Goal: Check status: Check status

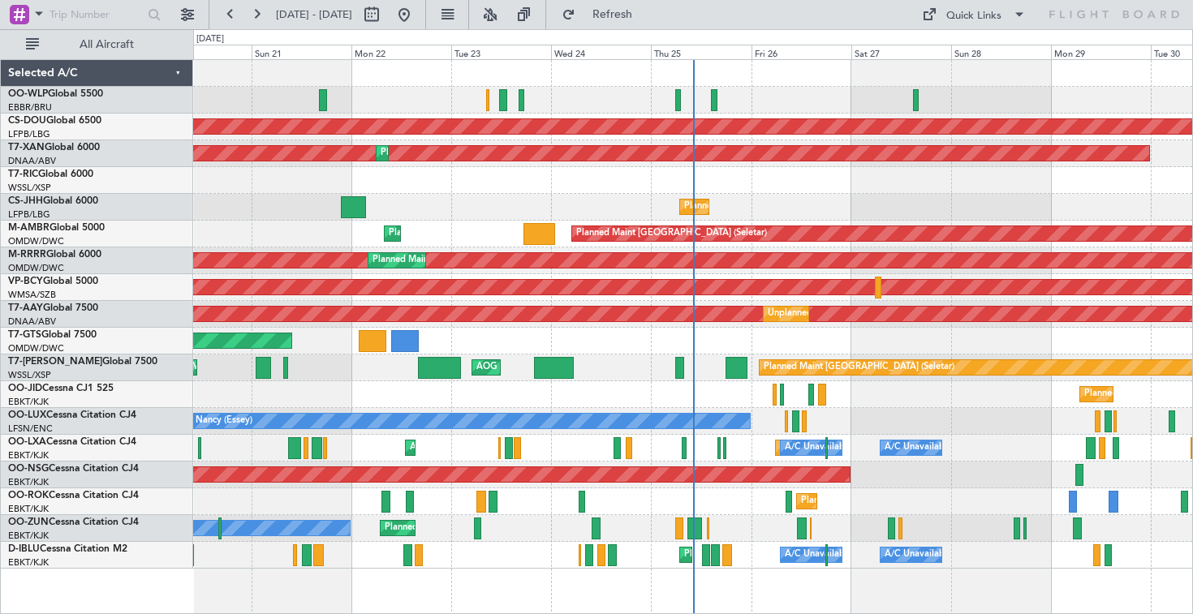
click at [321, 197] on div "Planned Maint Liege Planned Maint Milan ([GEOGRAPHIC_DATA]) Planned Maint [GEOG…" at bounding box center [692, 314] width 999 height 509
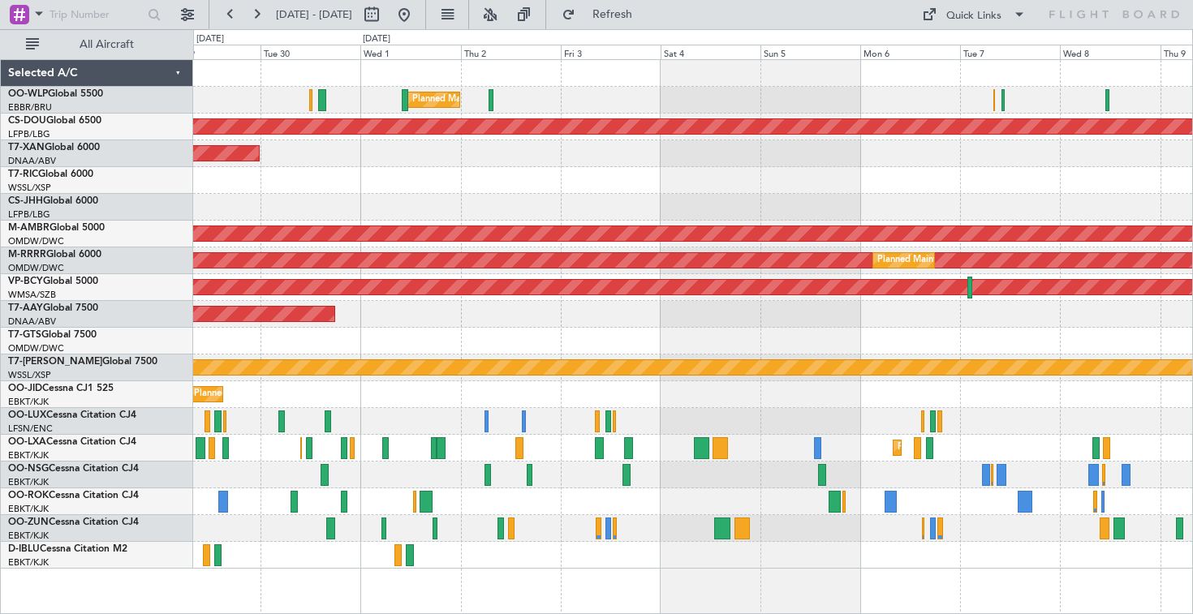
click at [520, 114] on div "Planned Maint Milan (Linate) Planned Maint [GEOGRAPHIC_DATA] ([GEOGRAPHIC_DATA]…" at bounding box center [692, 314] width 999 height 509
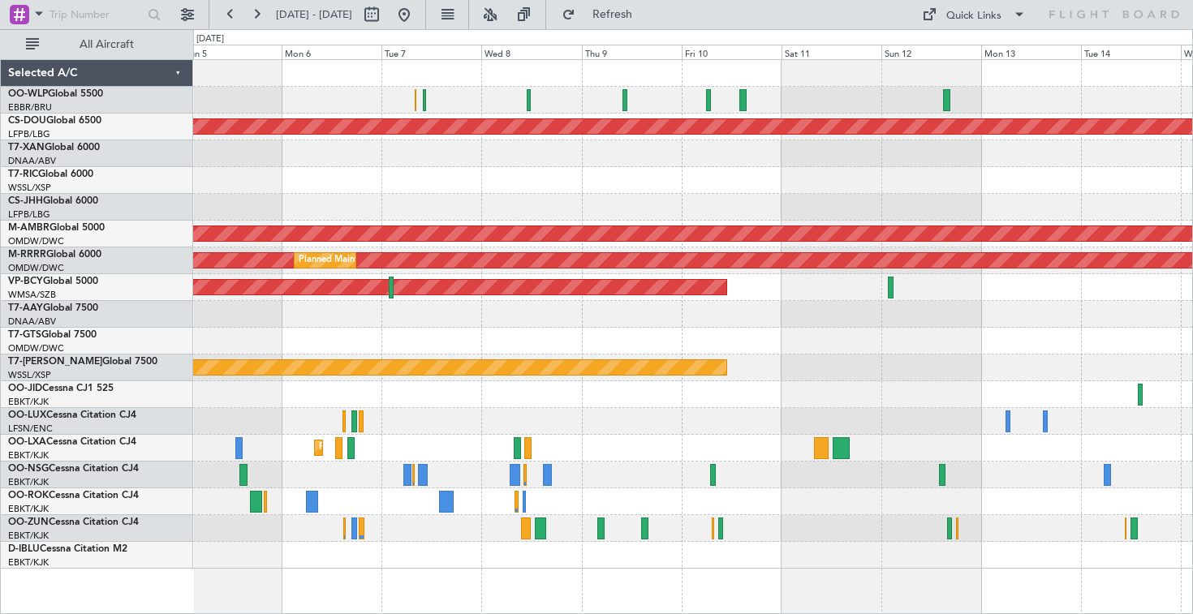
click at [179, 224] on div "Planned Maint London ([GEOGRAPHIC_DATA]) Planned Maint [GEOGRAPHIC_DATA] (Selet…" at bounding box center [596, 321] width 1193 height 585
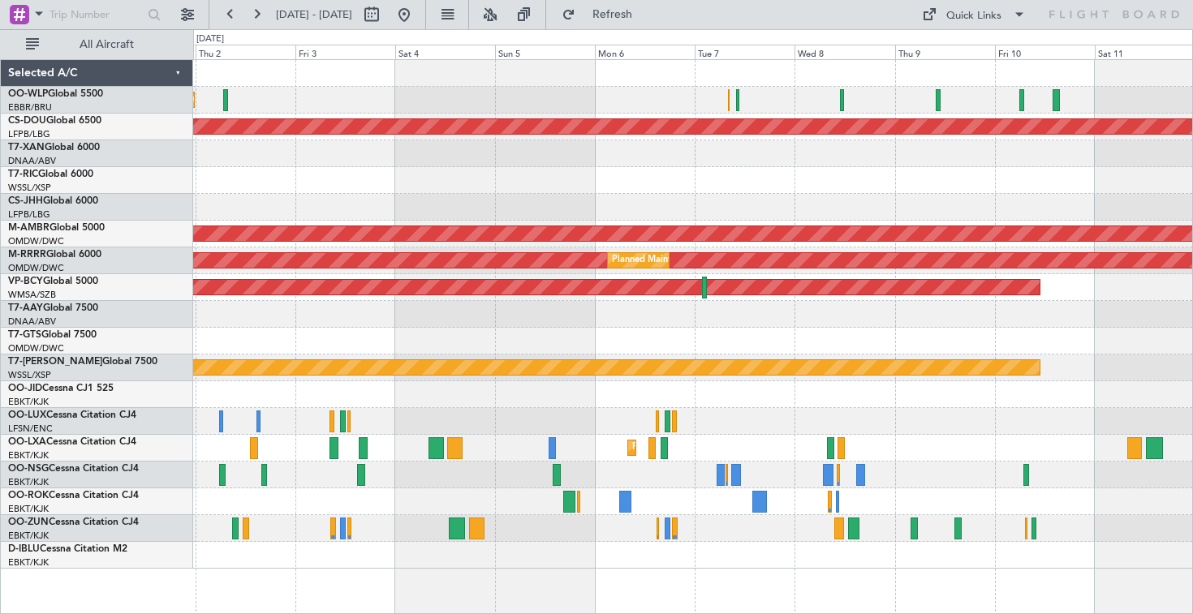
click at [743, 148] on div "Planned Maint Milan (Linate) Planned Maint [GEOGRAPHIC_DATA] ([GEOGRAPHIC_DATA]…" at bounding box center [692, 314] width 999 height 509
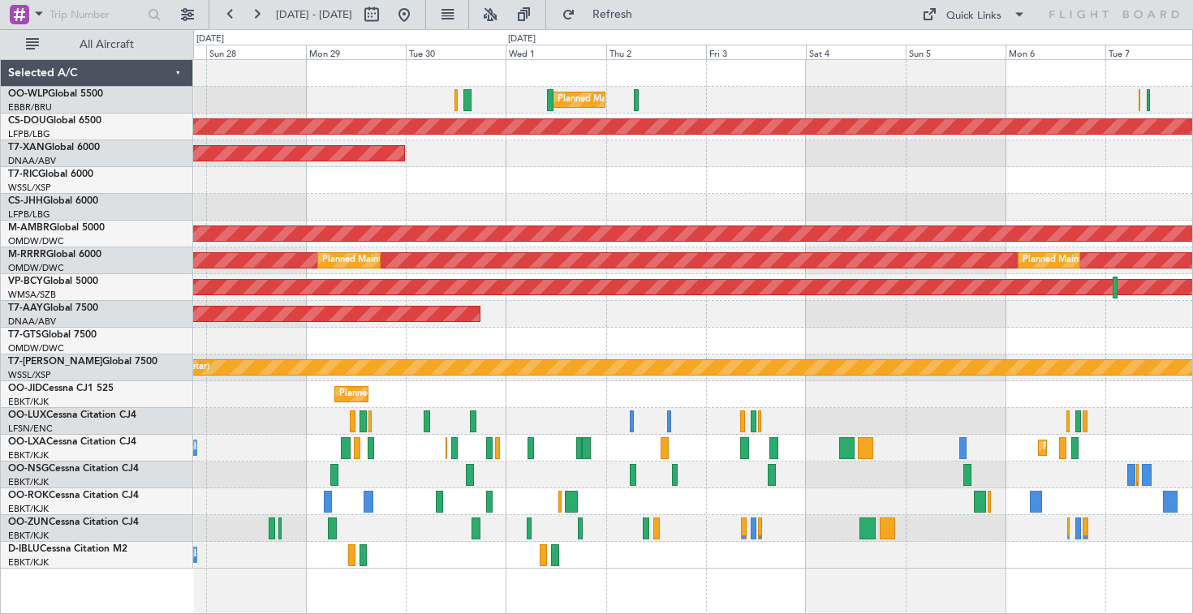
click at [899, 205] on div "Planned Maint Milan (Linate) Planned Maint [GEOGRAPHIC_DATA] ([GEOGRAPHIC_DATA]…" at bounding box center [692, 314] width 999 height 509
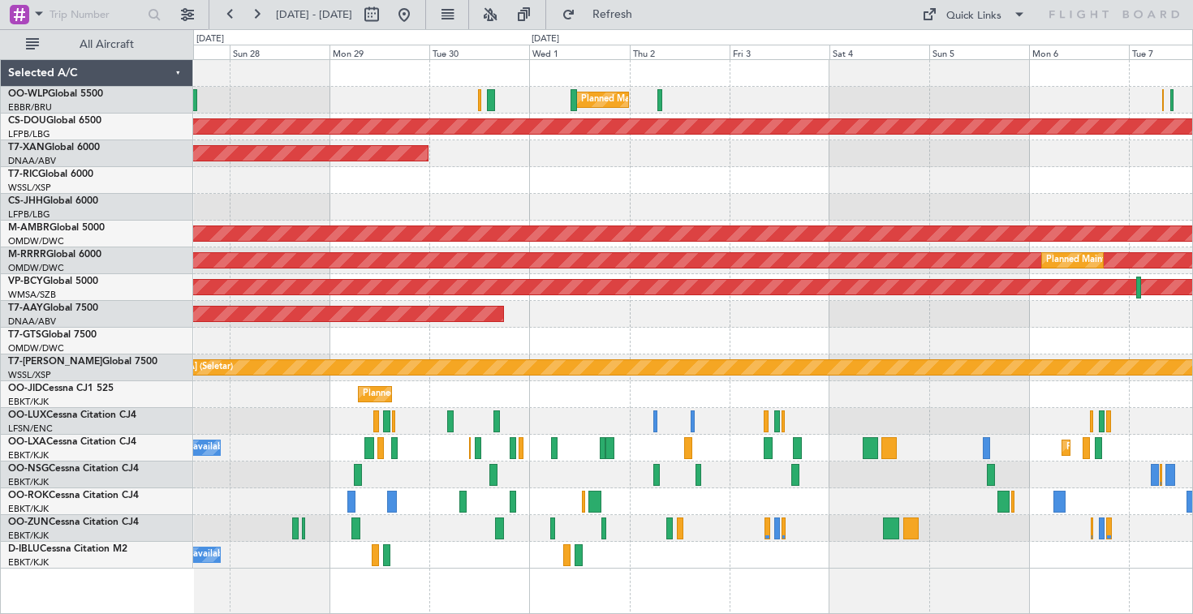
click at [257, 98] on div "Planned Maint Milan (Linate)" at bounding box center [692, 100] width 999 height 27
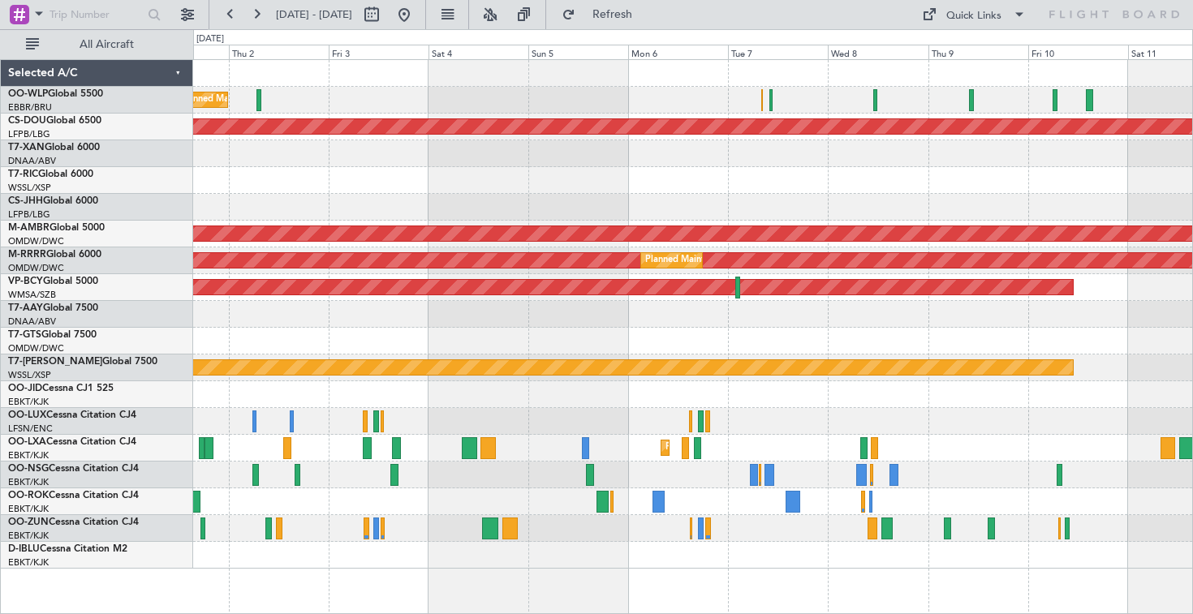
click at [226, 114] on div "Planned Maint Milan (Linate) Planned Maint [GEOGRAPHIC_DATA] ([GEOGRAPHIC_DATA]…" at bounding box center [692, 314] width 999 height 509
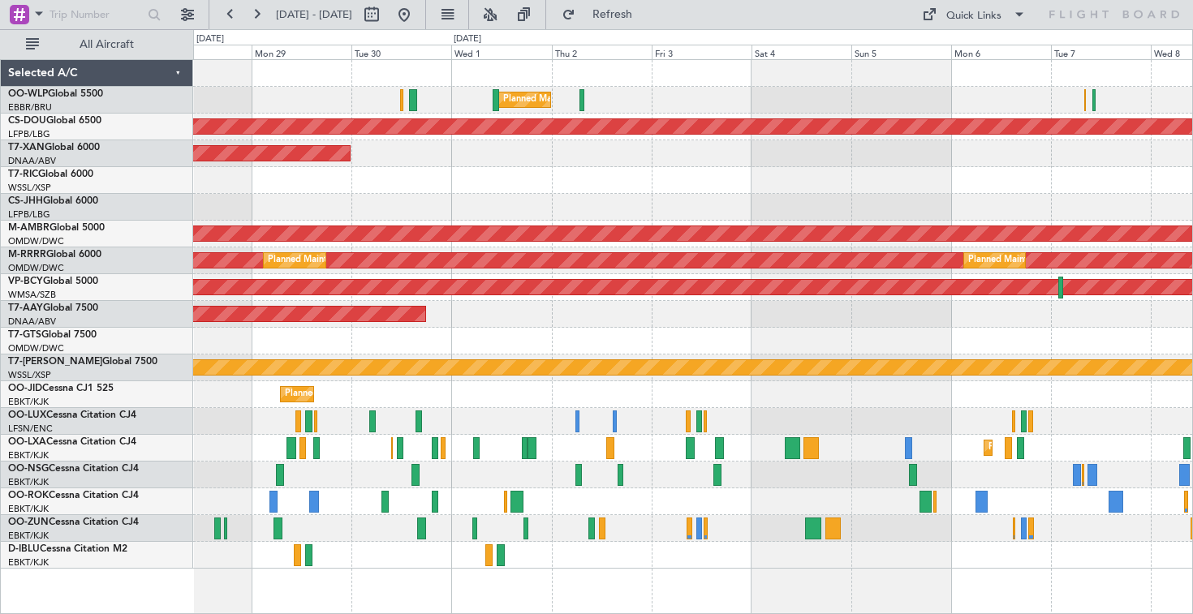
click at [1169, 242] on div "Planned Maint Milan (Linate) Planned Maint [GEOGRAPHIC_DATA] ([GEOGRAPHIC_DATA]…" at bounding box center [692, 314] width 999 height 509
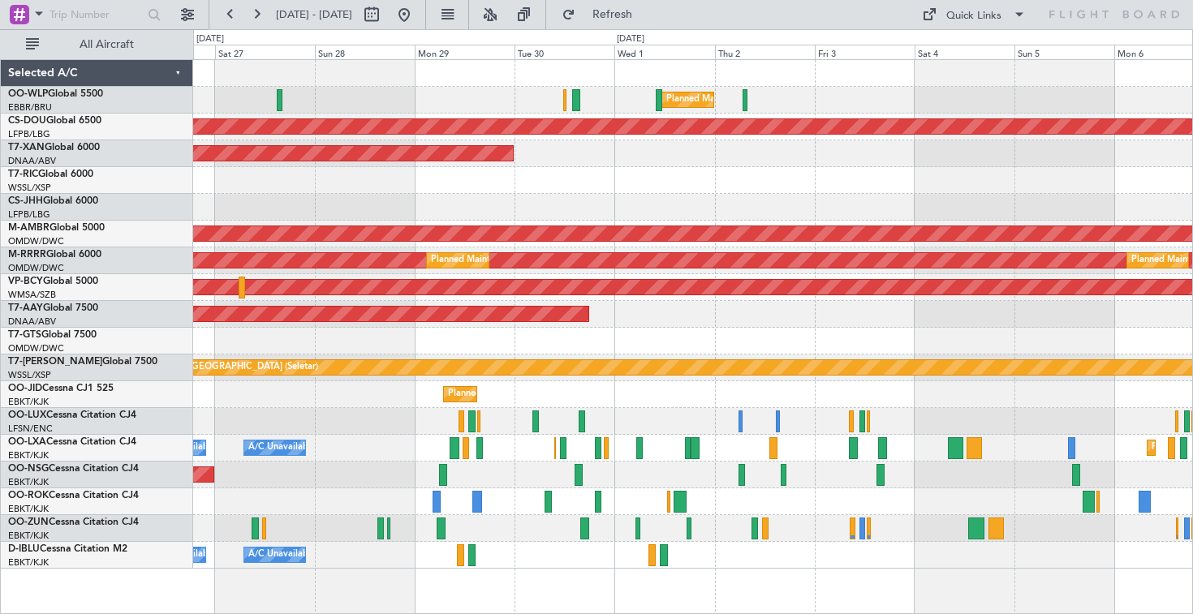
click at [607, 207] on div "Planned Maint [GEOGRAPHIC_DATA] ([GEOGRAPHIC_DATA])" at bounding box center [692, 207] width 999 height 27
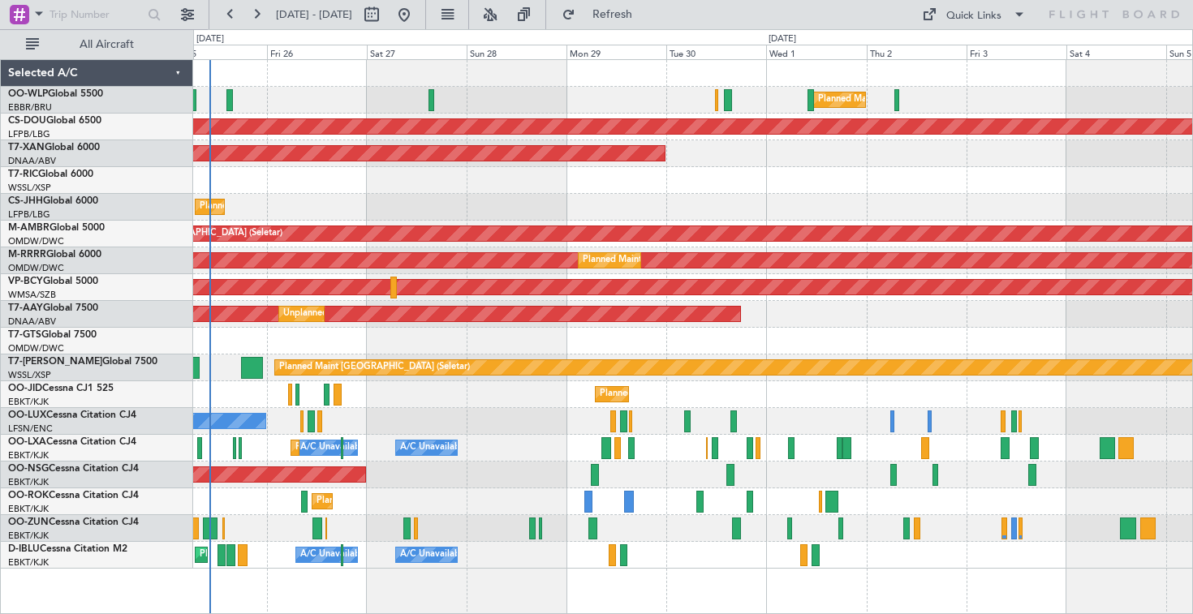
click at [562, 191] on div at bounding box center [692, 180] width 999 height 27
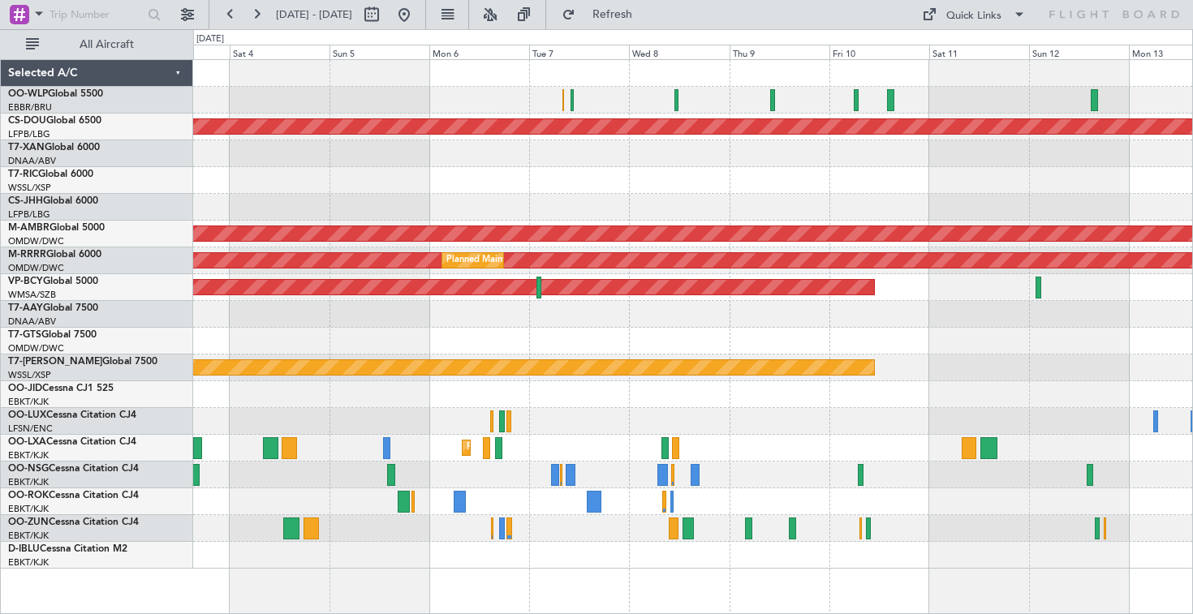
click at [233, 239] on div "Planned Maint Milan (Linate) Planned Maint [GEOGRAPHIC_DATA] ([GEOGRAPHIC_DATA]…" at bounding box center [692, 314] width 999 height 509
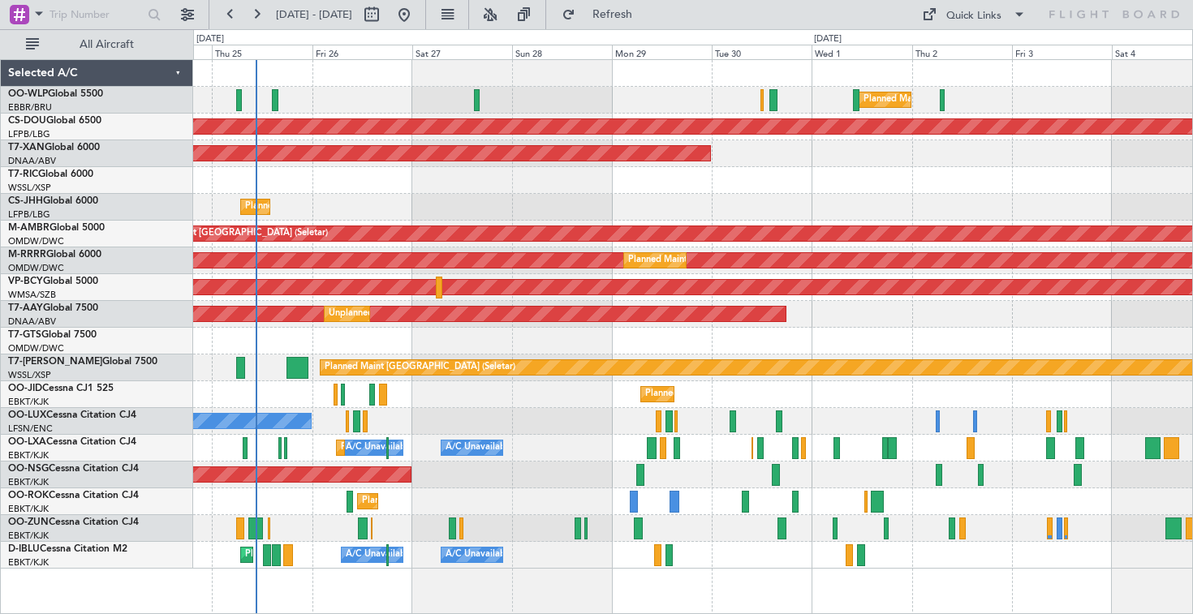
click at [759, 173] on div at bounding box center [692, 180] width 999 height 27
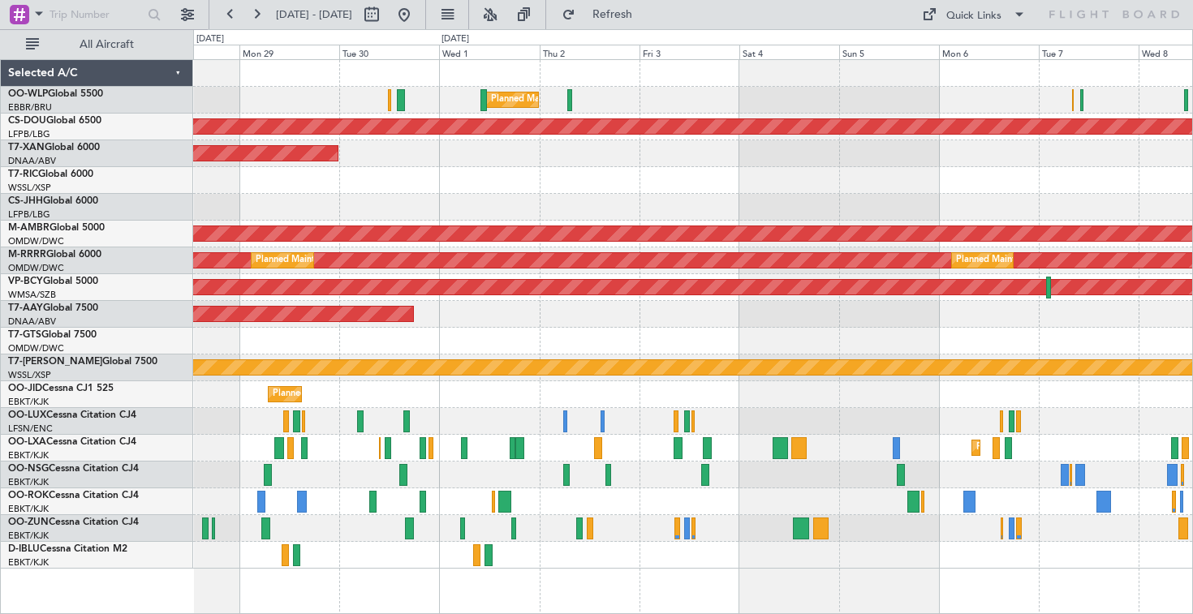
click at [542, 207] on div "Planned Maint Milan (Linate) Planned Maint [GEOGRAPHIC_DATA] ([GEOGRAPHIC_DATA]…" at bounding box center [692, 314] width 999 height 509
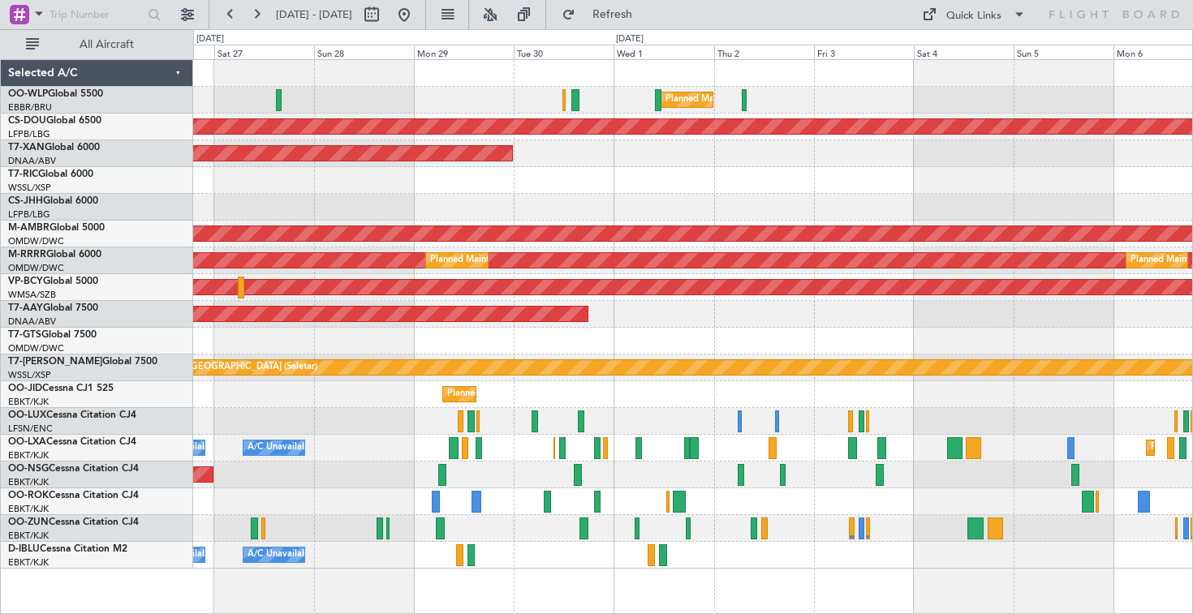
click at [557, 197] on div "Planned Maint Milan (Linate) Planned Maint [GEOGRAPHIC_DATA] ([GEOGRAPHIC_DATA]…" at bounding box center [692, 314] width 999 height 509
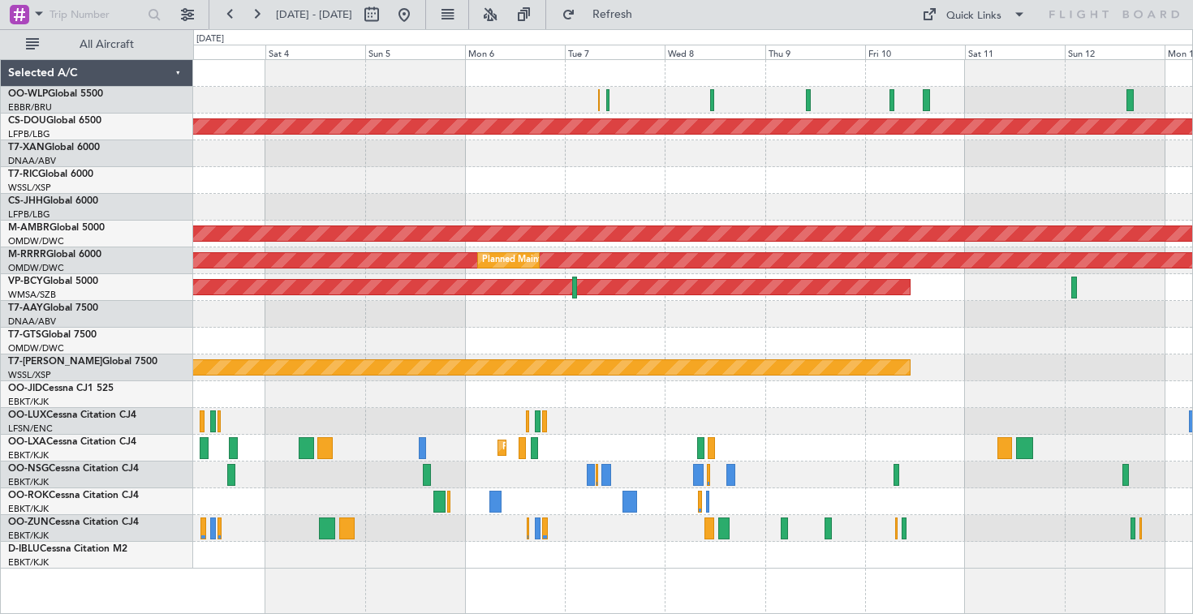
click at [276, 212] on div "Planned Maint Milan (Linate) Planned Maint [GEOGRAPHIC_DATA] ([GEOGRAPHIC_DATA]…" at bounding box center [692, 314] width 999 height 509
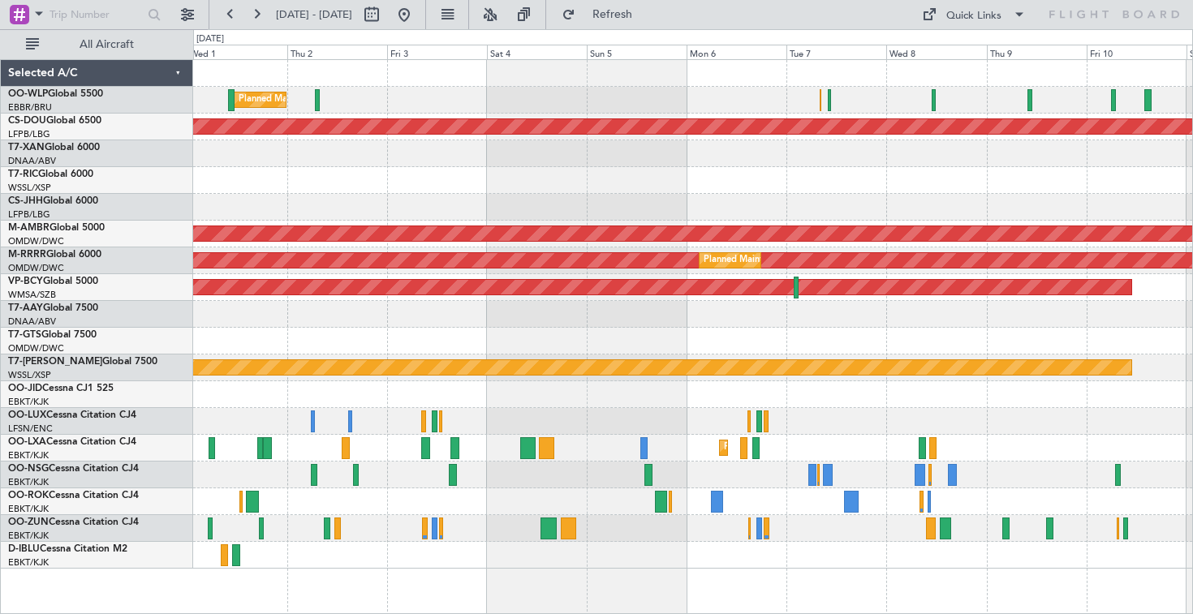
click at [687, 211] on div "Planned Maint Milan (Linate) Planned Maint [GEOGRAPHIC_DATA] ([GEOGRAPHIC_DATA]…" at bounding box center [692, 314] width 999 height 509
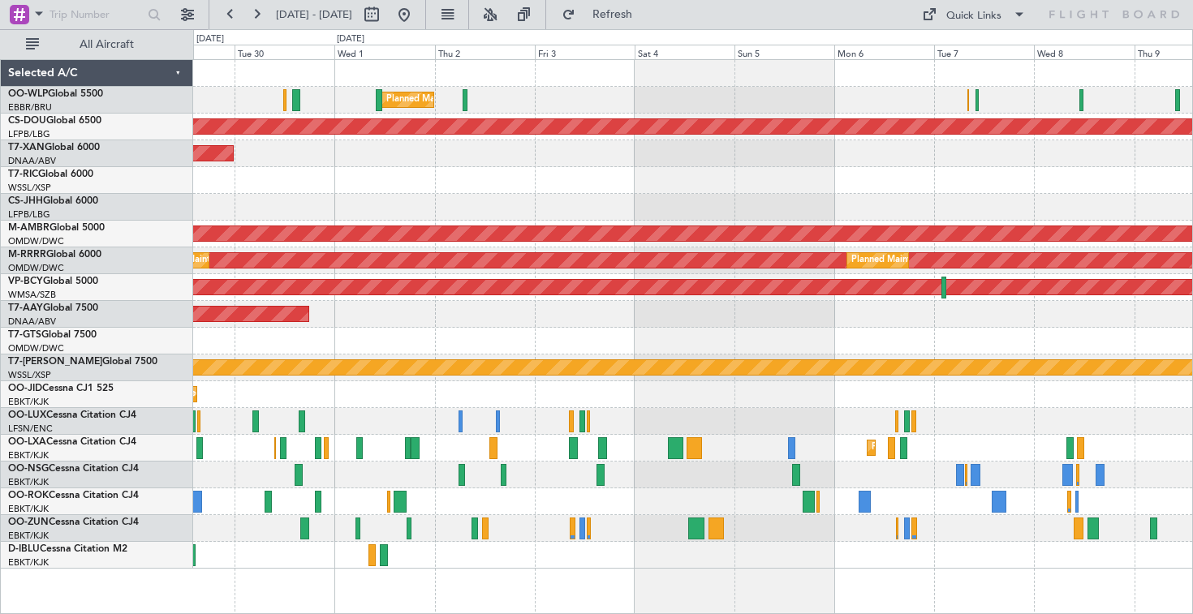
click at [432, 196] on div "Planned Maint Milan (Linate) Planned Maint [GEOGRAPHIC_DATA] ([GEOGRAPHIC_DATA]…" at bounding box center [692, 314] width 999 height 509
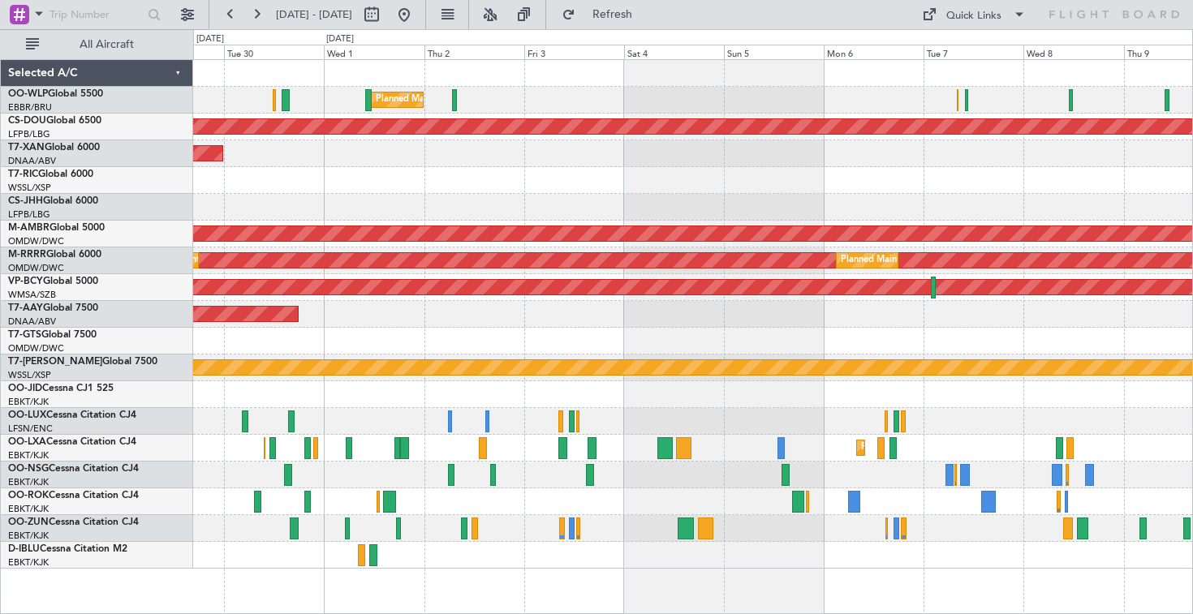
click at [158, 230] on div "Planned Maint Milan (Linate) Planned Maint [GEOGRAPHIC_DATA] ([GEOGRAPHIC_DATA]…" at bounding box center [596, 321] width 1193 height 585
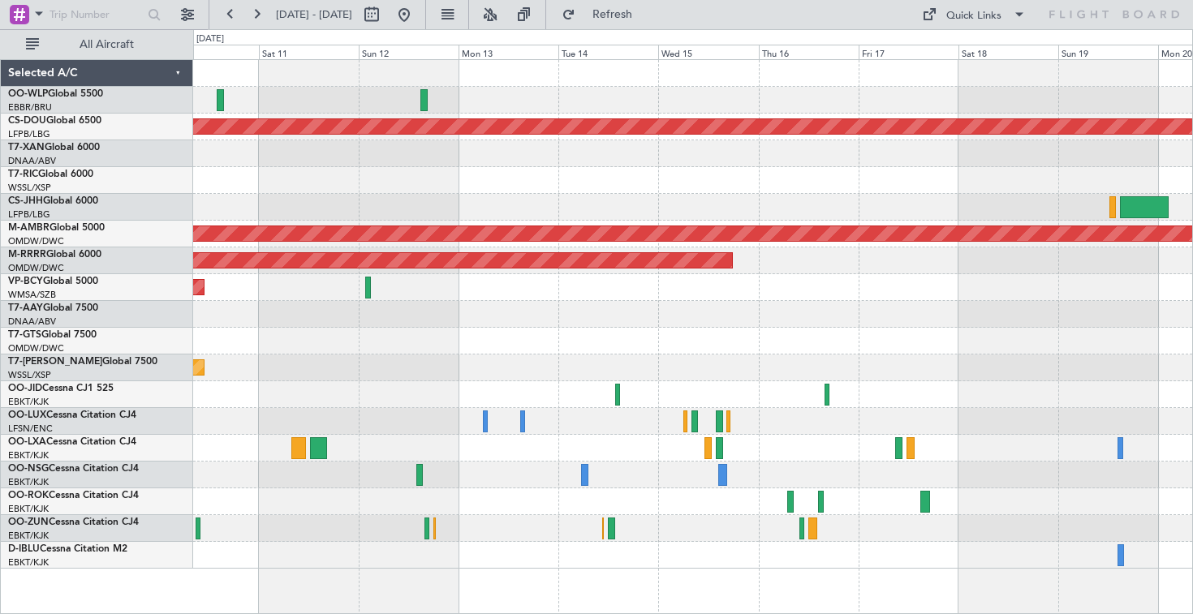
click at [266, 210] on div "Planned Maint London ([GEOGRAPHIC_DATA]) Planned Maint [GEOGRAPHIC_DATA] (Selet…" at bounding box center [692, 314] width 999 height 509
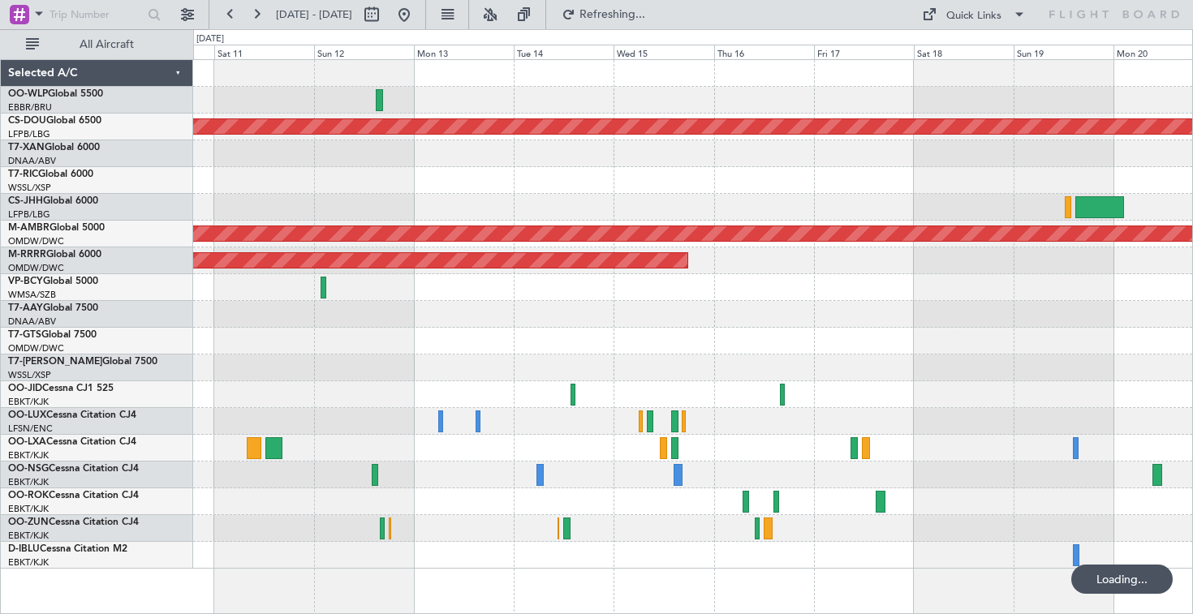
click at [758, 179] on div "Planned Maint London ([GEOGRAPHIC_DATA]) Planned Maint [GEOGRAPHIC_DATA] (Selet…" at bounding box center [692, 314] width 999 height 509
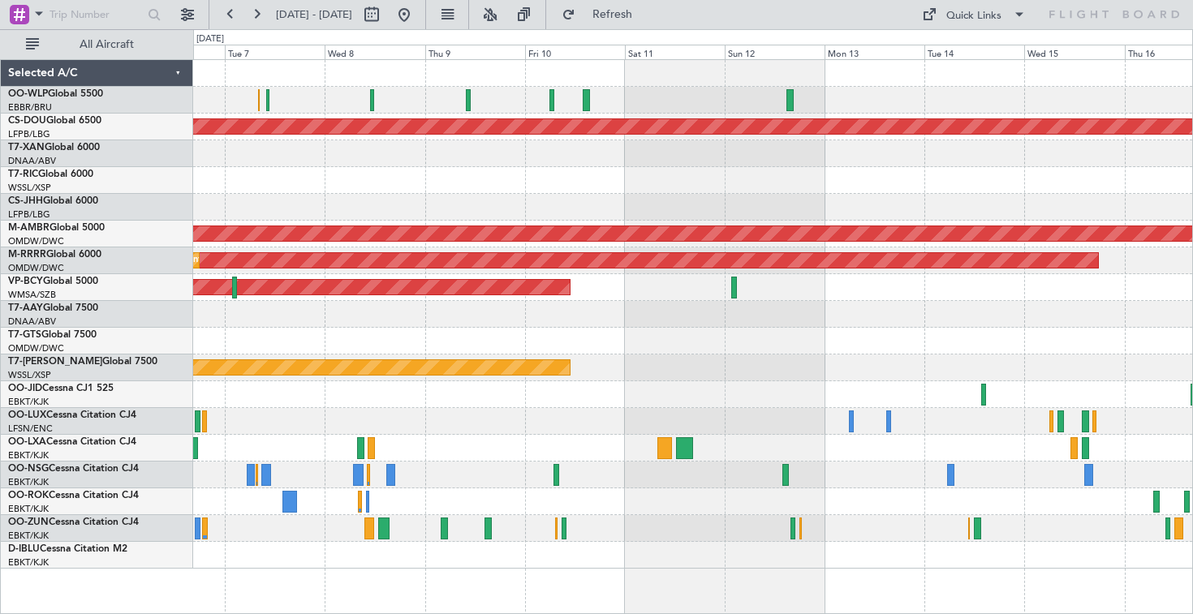
click at [646, 185] on div at bounding box center [692, 180] width 999 height 27
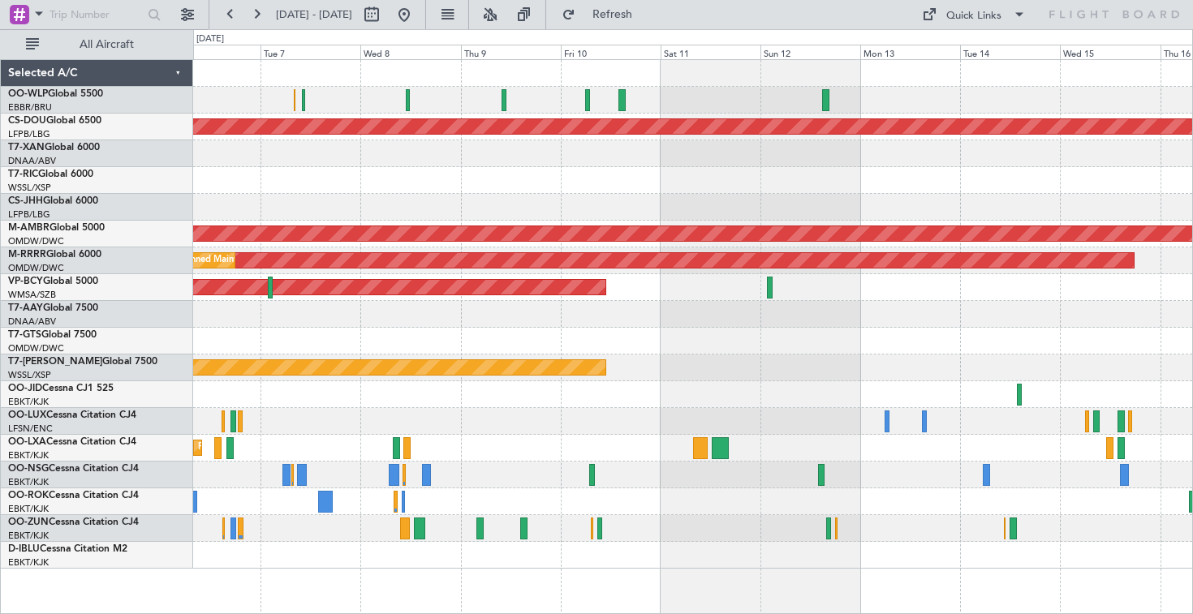
click at [719, 208] on div at bounding box center [692, 207] width 999 height 27
